Goal: Browse casually: Explore the website without a specific task or goal

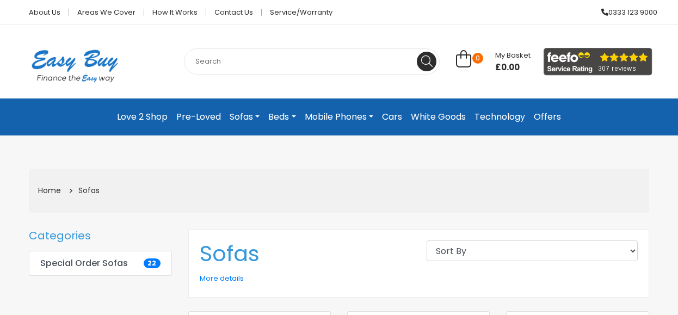
drag, startPoint x: 58, startPoint y: 60, endPoint x: 66, endPoint y: 60, distance: 7.6
click at [58, 60] on img at bounding box center [75, 65] width 108 height 61
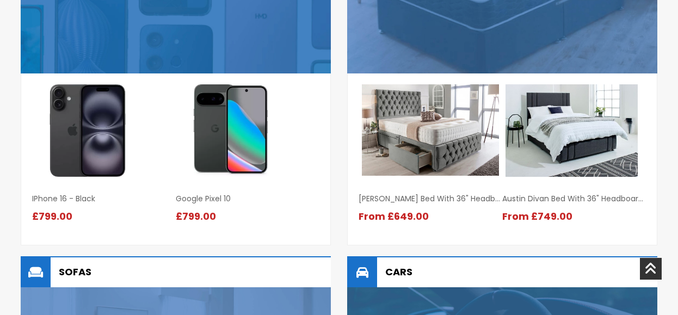
scroll to position [761, 0]
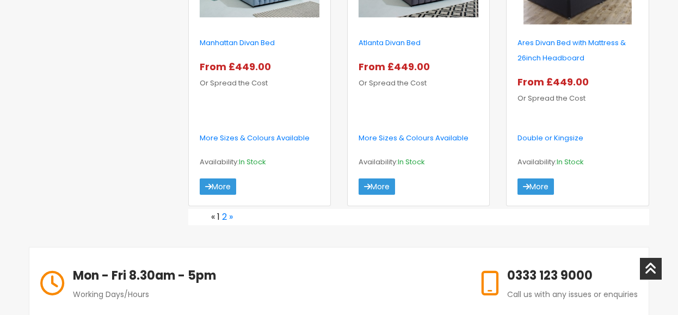
scroll to position [1577, 0]
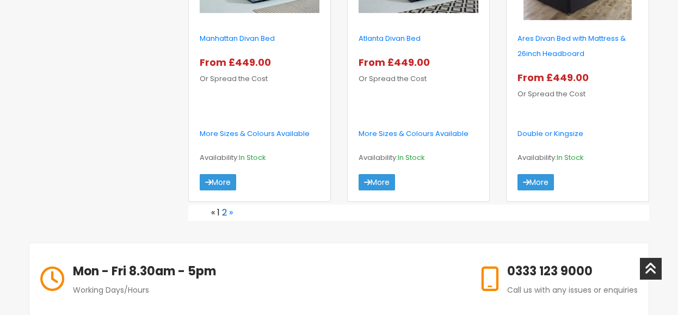
click at [223, 214] on link "2" at bounding box center [224, 212] width 5 height 13
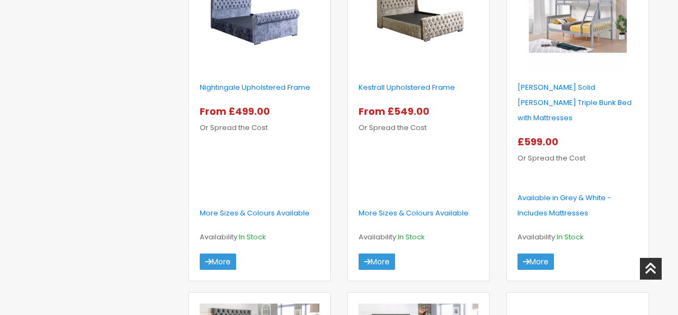
scroll to position [707, 0]
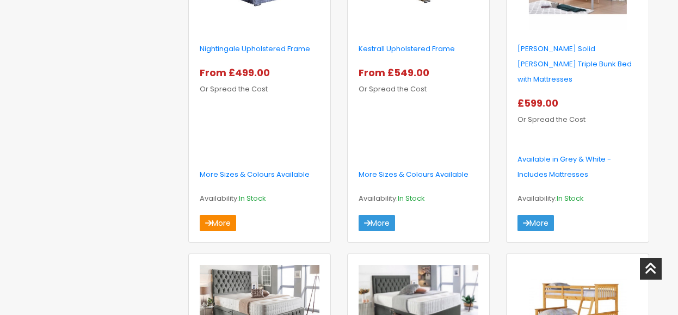
click at [213, 215] on link "More" at bounding box center [218, 223] width 36 height 16
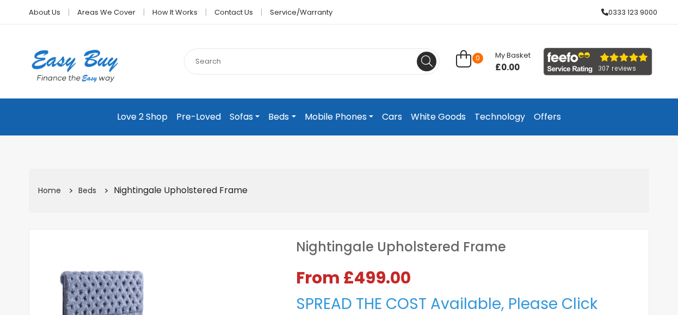
select select "104"
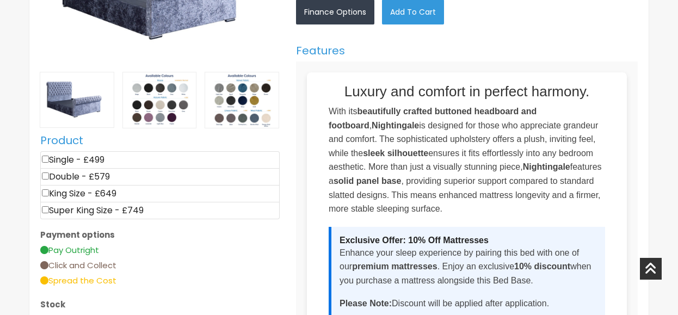
scroll to position [381, 0]
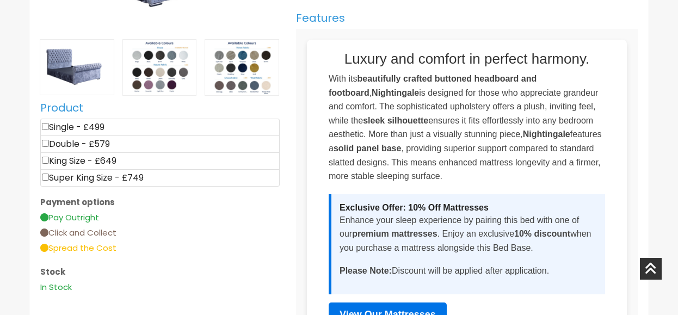
click at [47, 178] on input"] "checkbox" at bounding box center [45, 176] width 7 height 7
checkbox input"] "true"
type input "749"
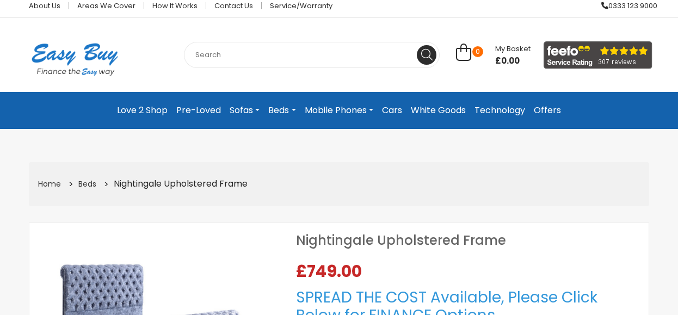
scroll to position [0, 0]
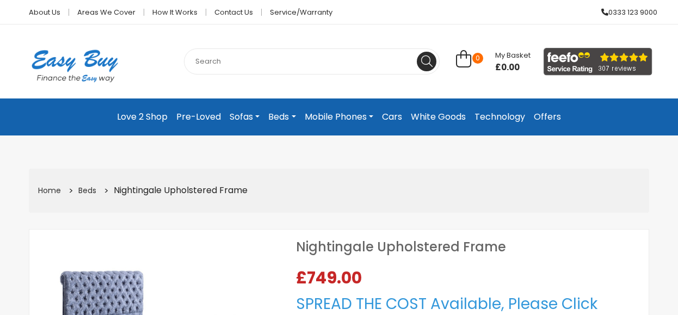
click at [440, 116] on link "White Goods" at bounding box center [438, 117] width 64 height 20
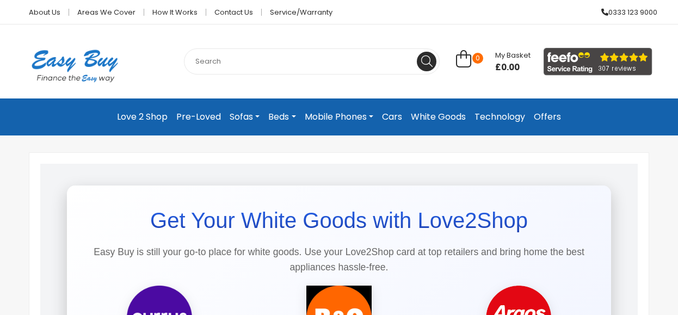
click at [511, 110] on link "Technology" at bounding box center [499, 117] width 59 height 20
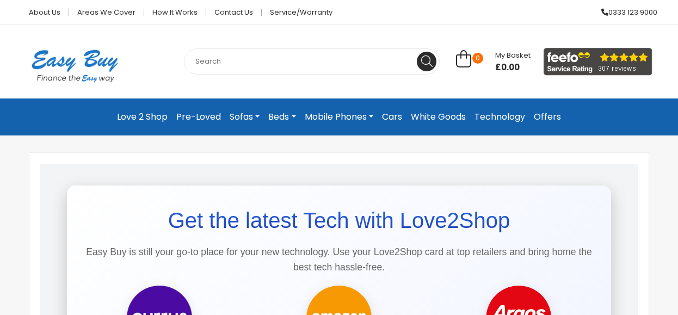
click at [549, 119] on link "Offers" at bounding box center [547, 117] width 36 height 20
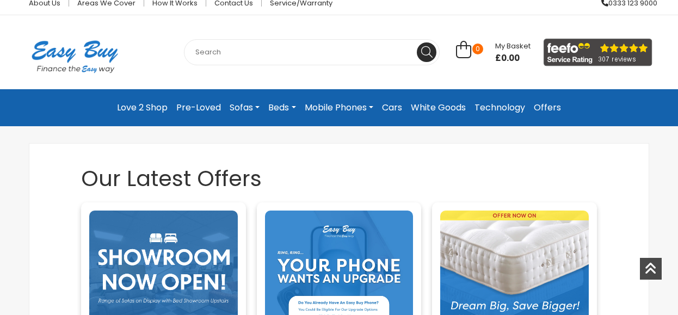
scroll to position [9, 0]
